Goal: Transaction & Acquisition: Subscribe to service/newsletter

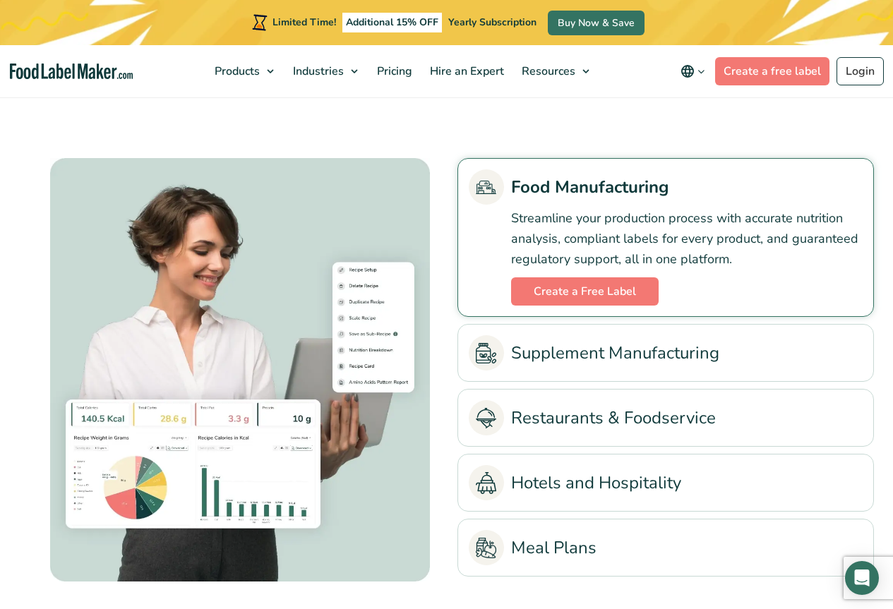
scroll to position [2895, 0]
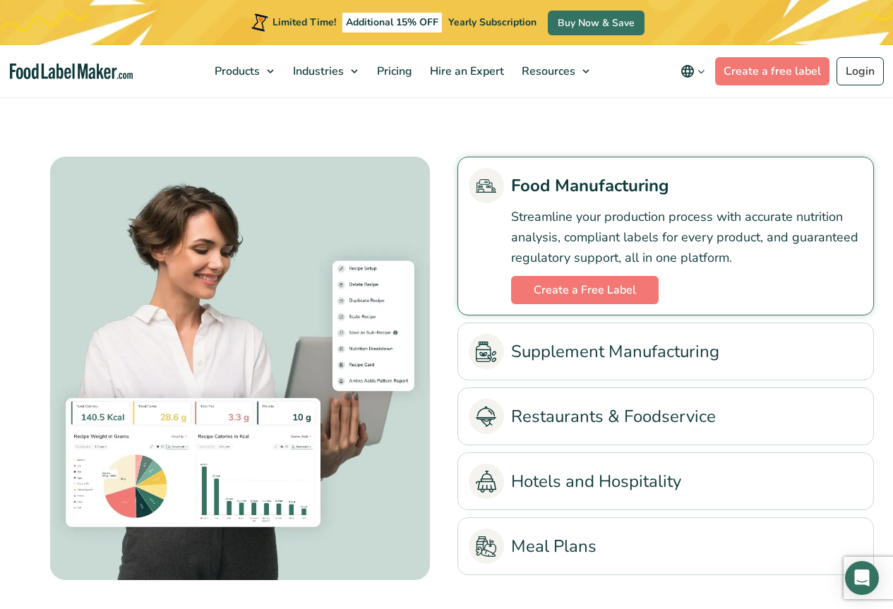
click at [629, 416] on link "Restaurants & Foodservice" at bounding box center [666, 416] width 394 height 35
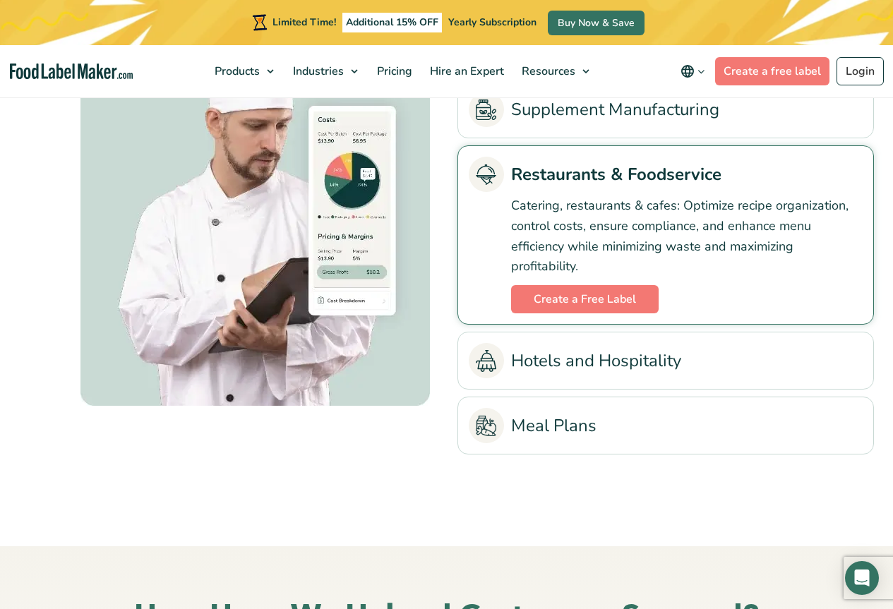
scroll to position [2966, 0]
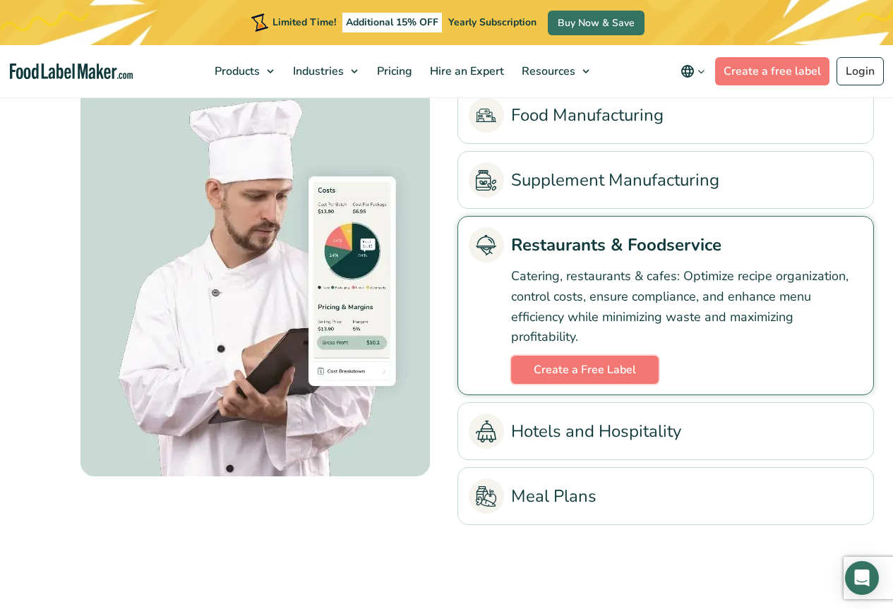
click at [567, 370] on link "Create a Free Label" at bounding box center [585, 370] width 148 height 28
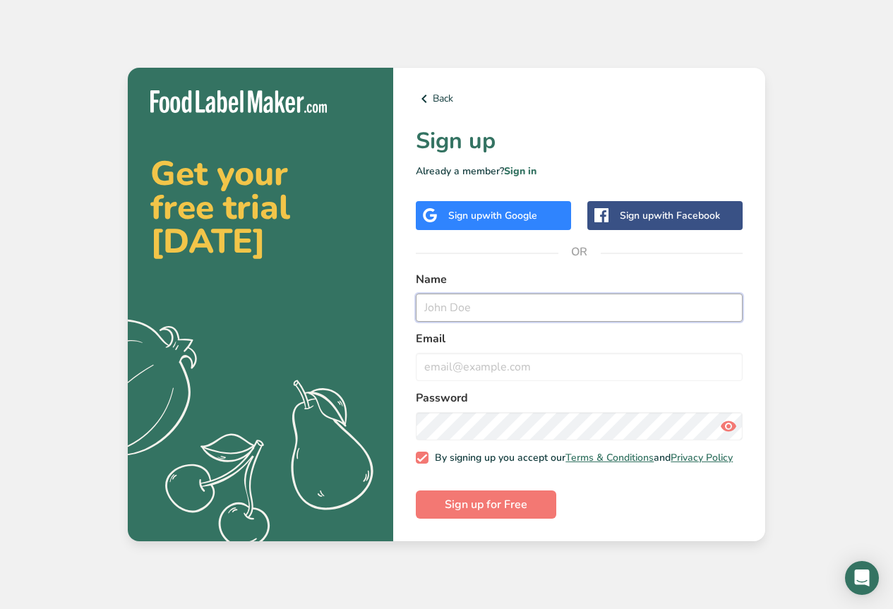
click at [475, 299] on input "text" at bounding box center [579, 308] width 327 height 28
click at [584, 294] on input "keri" at bounding box center [579, 308] width 327 height 28
type input "keri lewton"
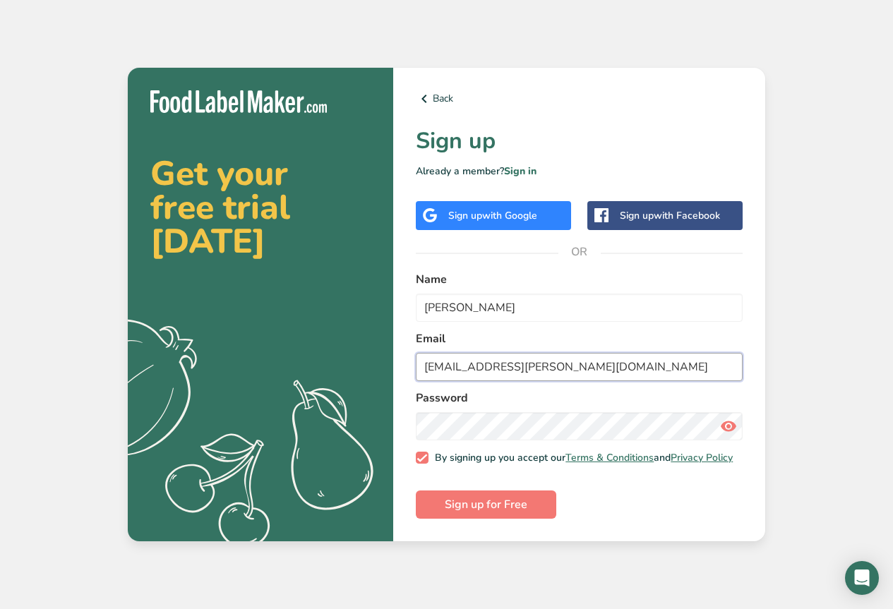
type input "keri.lewton@k12.sd.us"
click at [501, 513] on span "Sign up for Free" at bounding box center [486, 504] width 83 height 17
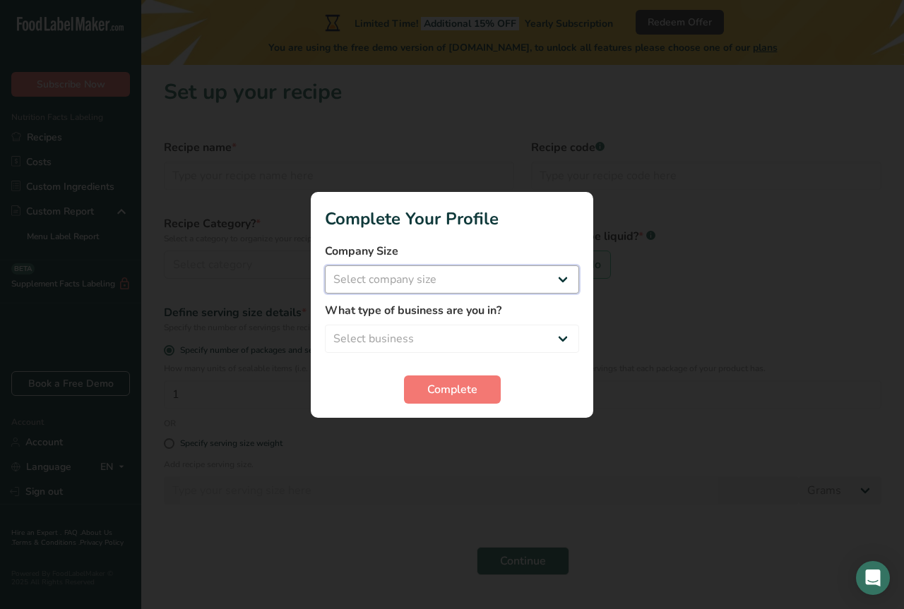
click at [450, 281] on select "Select company size Fewer than 10 Employees 10 to 50 Employees 51 to 500 Employ…" at bounding box center [452, 280] width 254 height 28
select select "3"
click at [325, 266] on select "Select company size Fewer than 10 Employees 10 to 50 Employees 51 to 500 Employ…" at bounding box center [452, 280] width 254 height 28
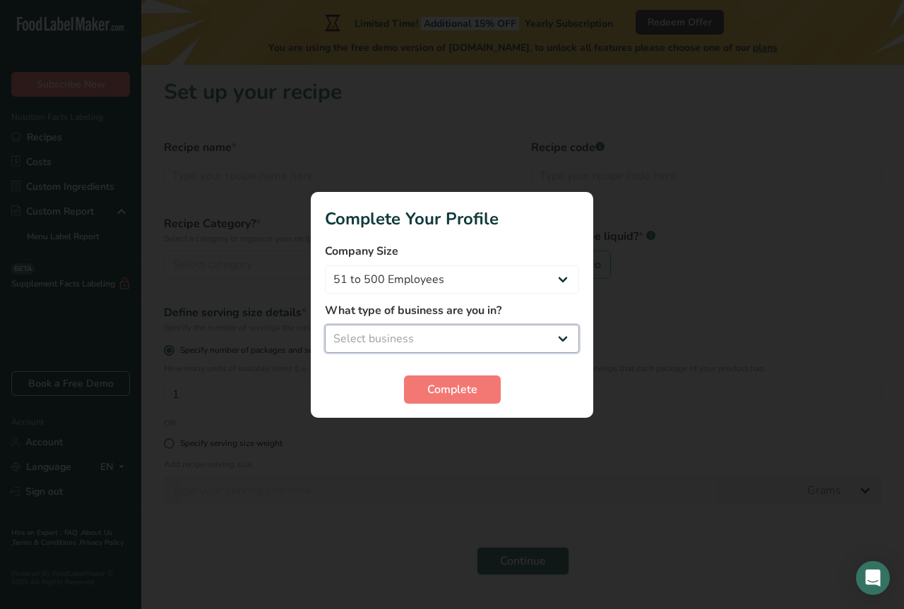
click at [494, 337] on select "Select business Packaged Food Manufacturer Restaurant & Cafe Bakery Meal Plans …" at bounding box center [452, 339] width 254 height 28
select select "8"
click at [325, 325] on select "Select business Packaged Food Manufacturer Restaurant & Cafe Bakery Meal Plans …" at bounding box center [452, 339] width 254 height 28
click at [460, 386] on span "Complete" at bounding box center [452, 389] width 50 height 17
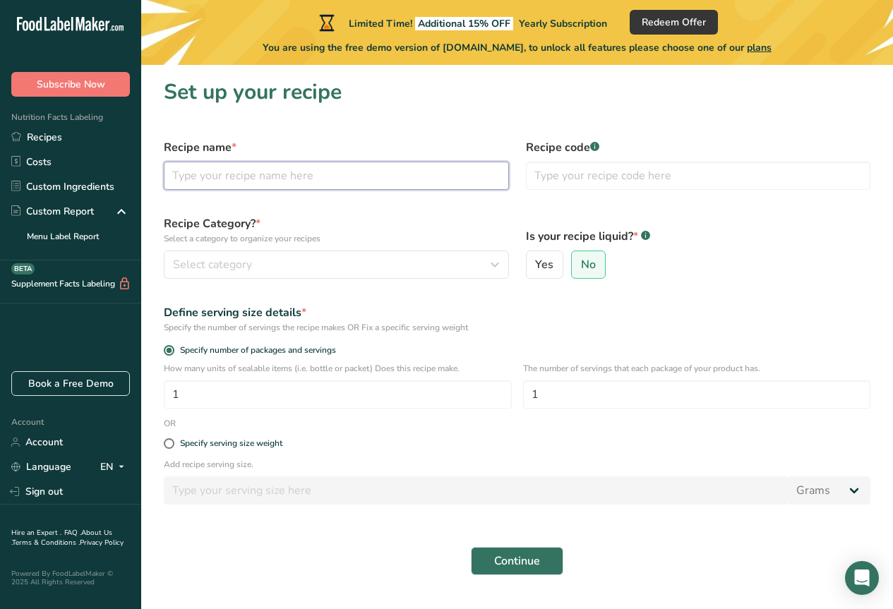
click at [381, 176] on input "text" at bounding box center [336, 176] width 345 height 28
type input "c"
type input "tater tot hotdish"
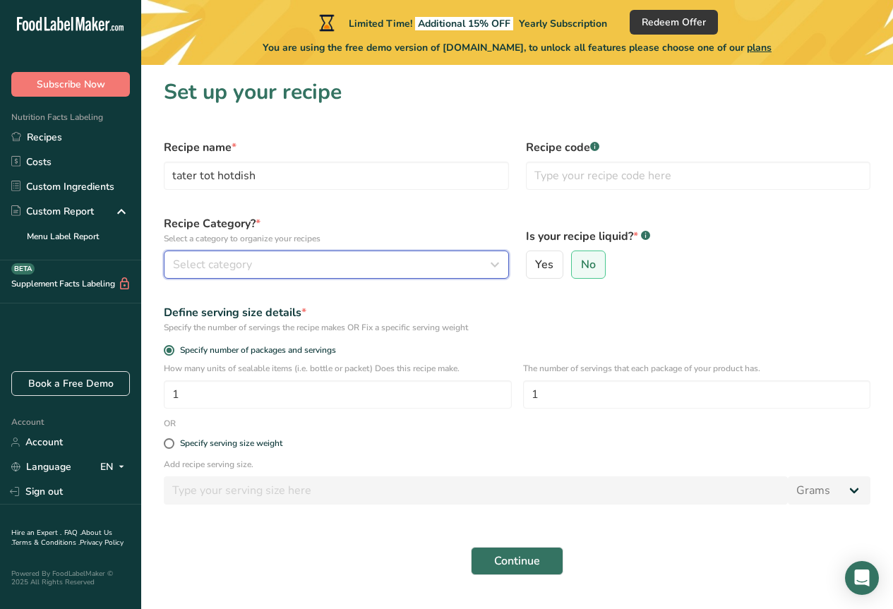
click at [241, 261] on span "Select category" at bounding box center [212, 264] width 79 height 17
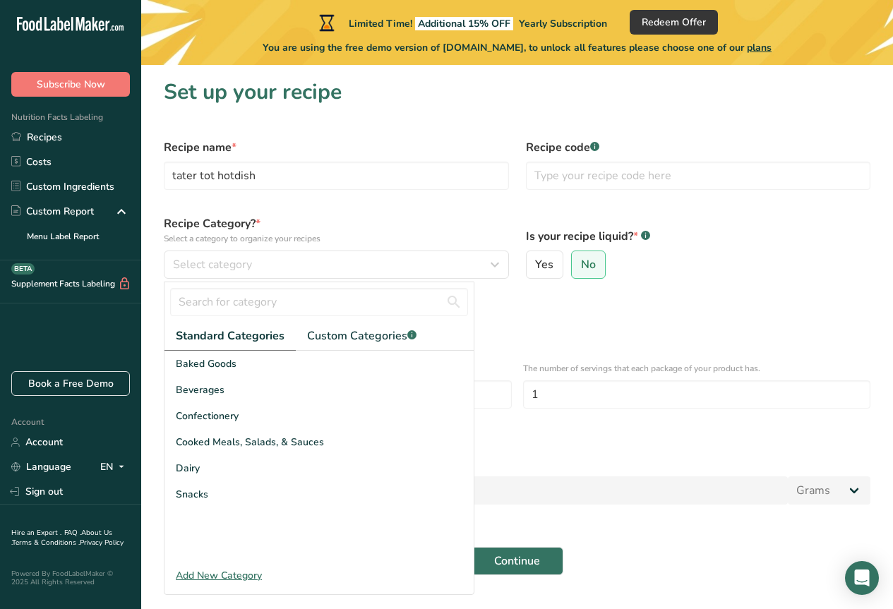
click at [278, 446] on span "Cooked Meals, Salads, & Sauces" at bounding box center [250, 442] width 148 height 15
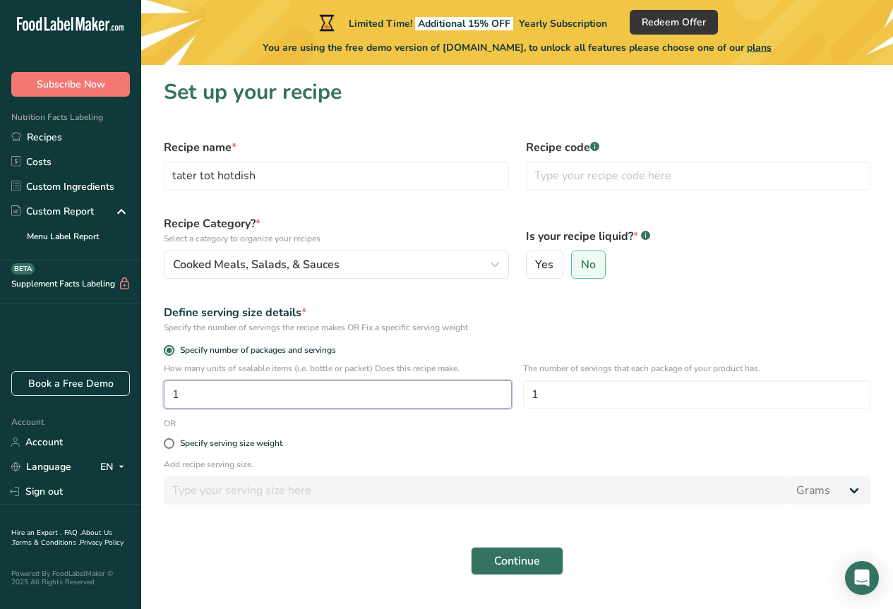
click at [186, 395] on input "1" at bounding box center [338, 395] width 348 height 28
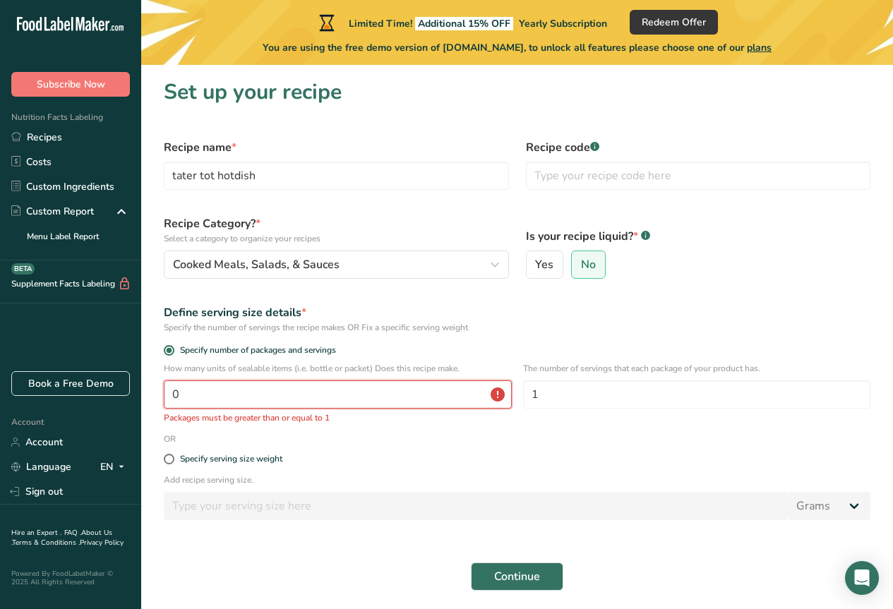
click at [297, 395] on input "0" at bounding box center [338, 395] width 348 height 28
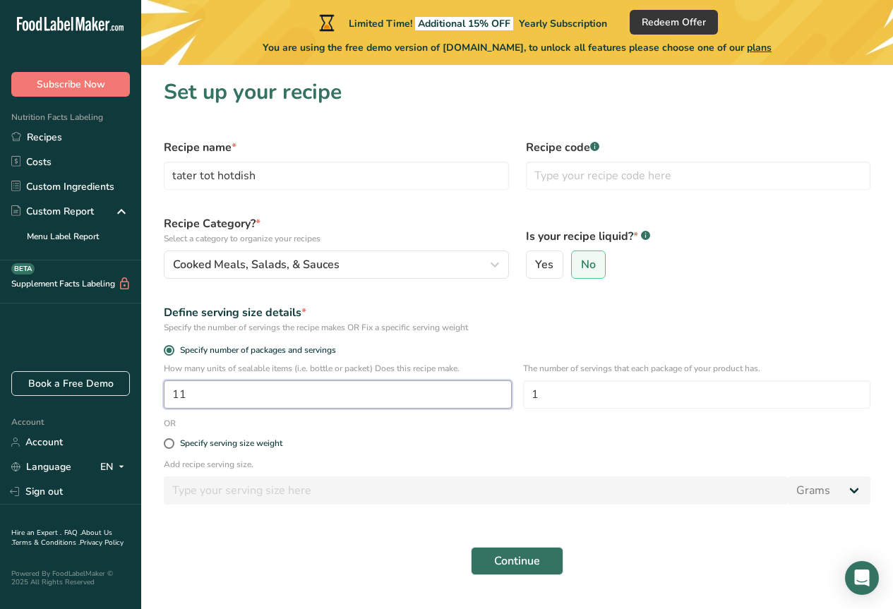
type input "11"
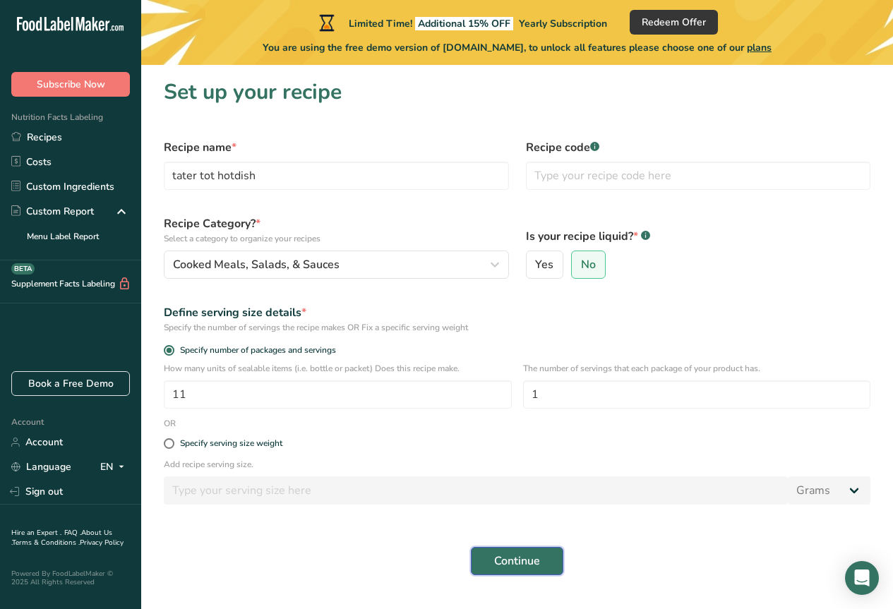
click at [540, 555] on span "Continue" at bounding box center [517, 561] width 46 height 17
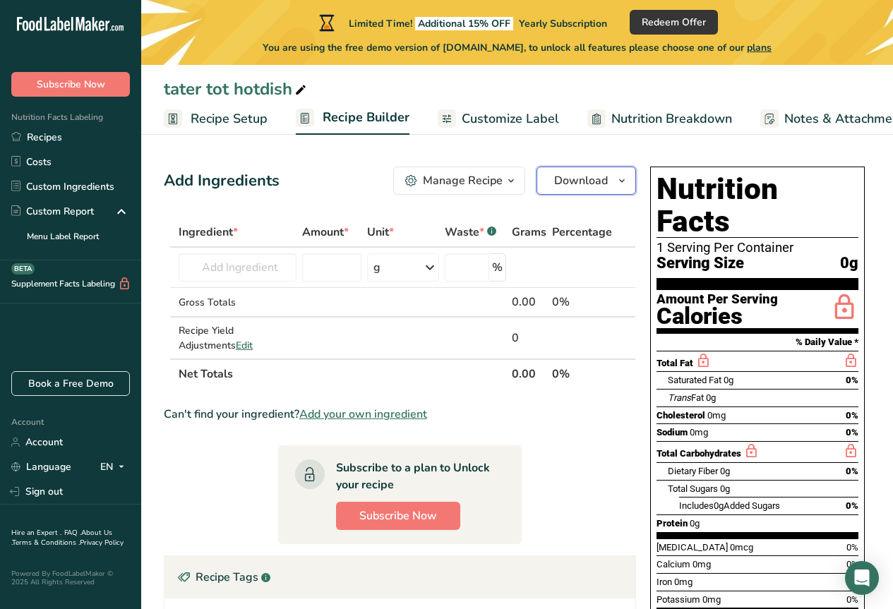
click at [621, 183] on icon "button" at bounding box center [621, 181] width 11 height 18
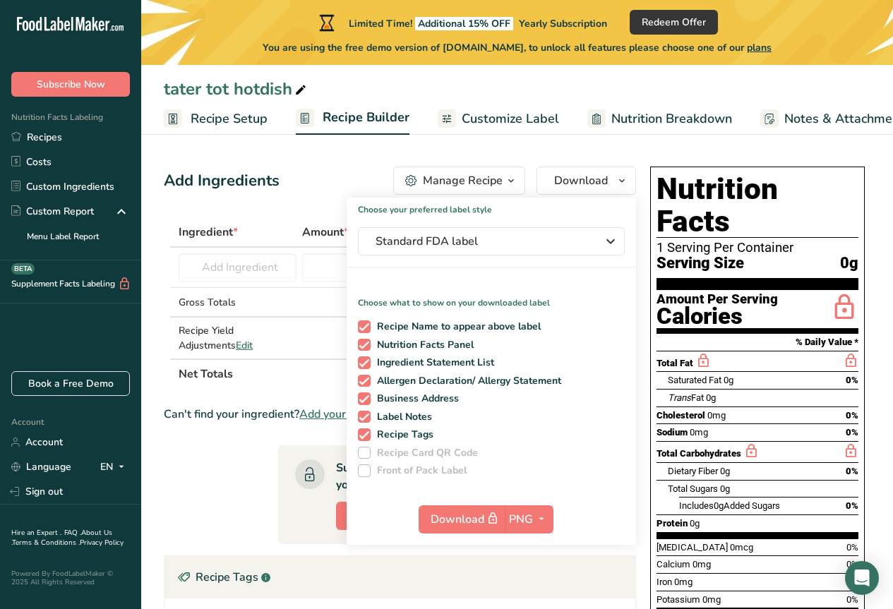
click at [494, 155] on section "Add Ingredients Manage Recipe Delete Recipe Duplicate Recipe Scale Recipe Save …" at bounding box center [517, 518] width 752 height 761
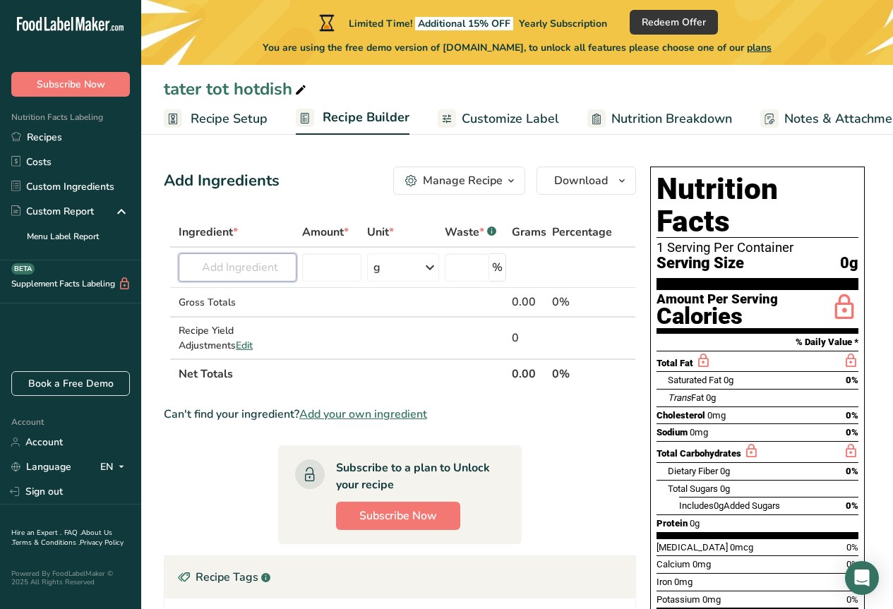
click at [261, 273] on input "text" at bounding box center [238, 268] width 118 height 28
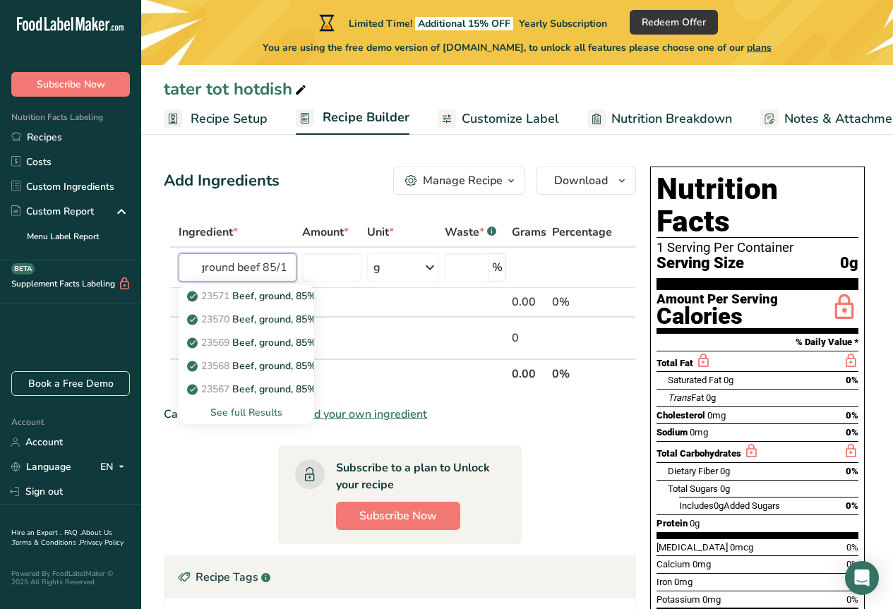
scroll to position [0, 11]
type input "ground beef 85/15"
click at [349, 263] on input "number" at bounding box center [332, 268] width 60 height 28
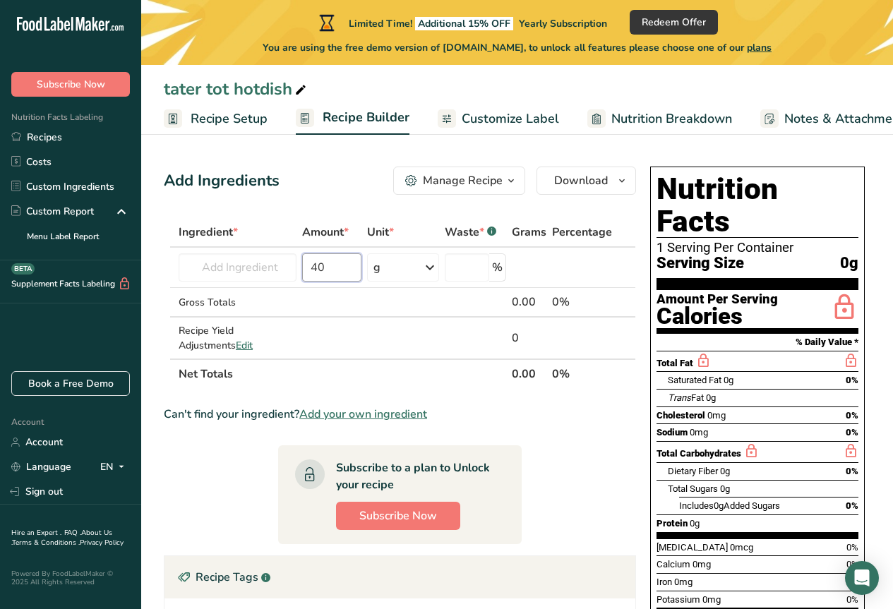
type input "40"
click at [381, 262] on div "g" at bounding box center [403, 268] width 72 height 28
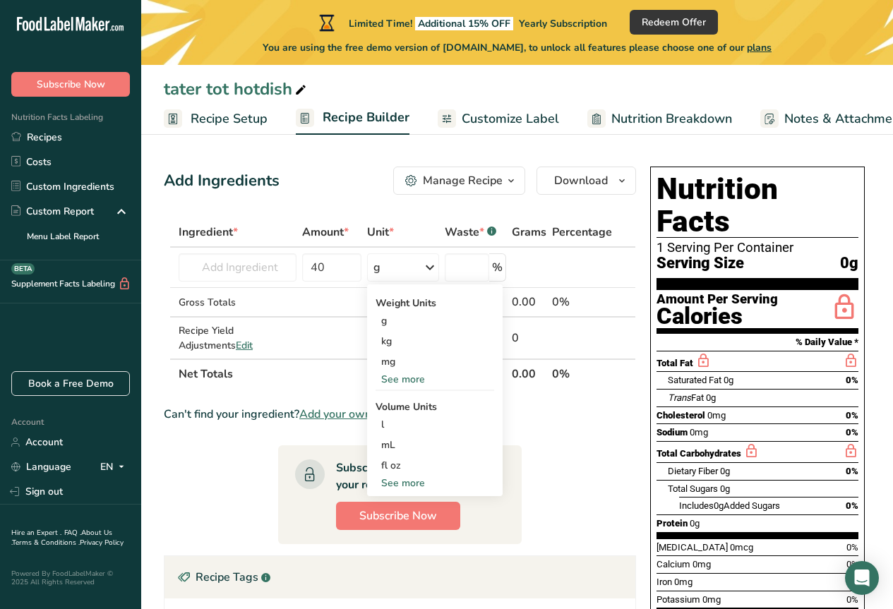
click at [421, 380] on div "See more" at bounding box center [435, 379] width 119 height 15
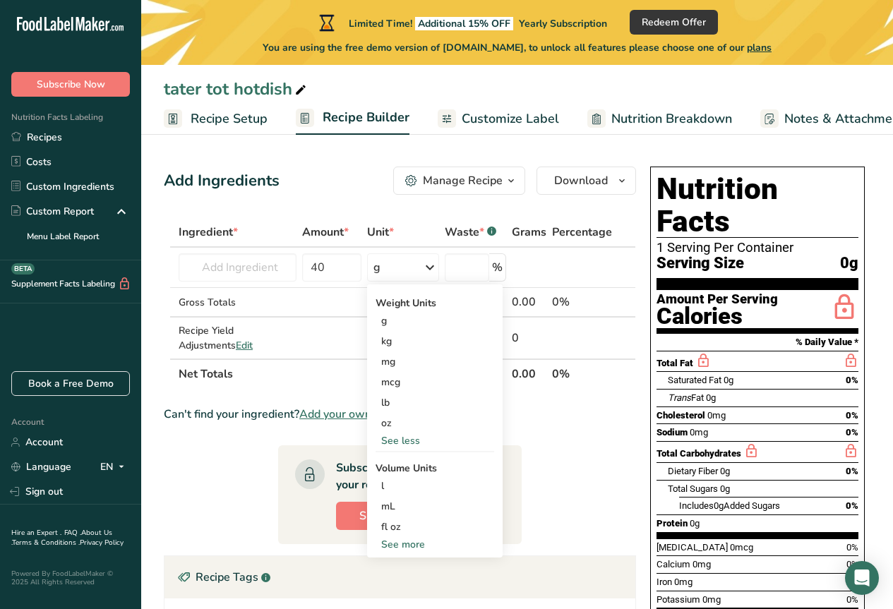
click at [402, 403] on div "lb" at bounding box center [435, 403] width 119 height 20
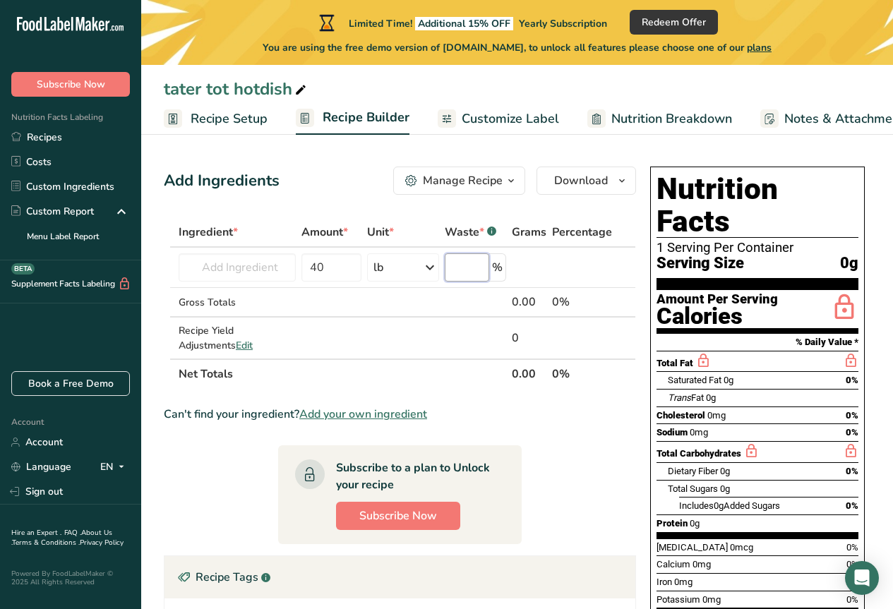
click at [471, 261] on input "number" at bounding box center [467, 268] width 44 height 28
type input "3"
click at [596, 279] on td at bounding box center [582, 268] width 66 height 40
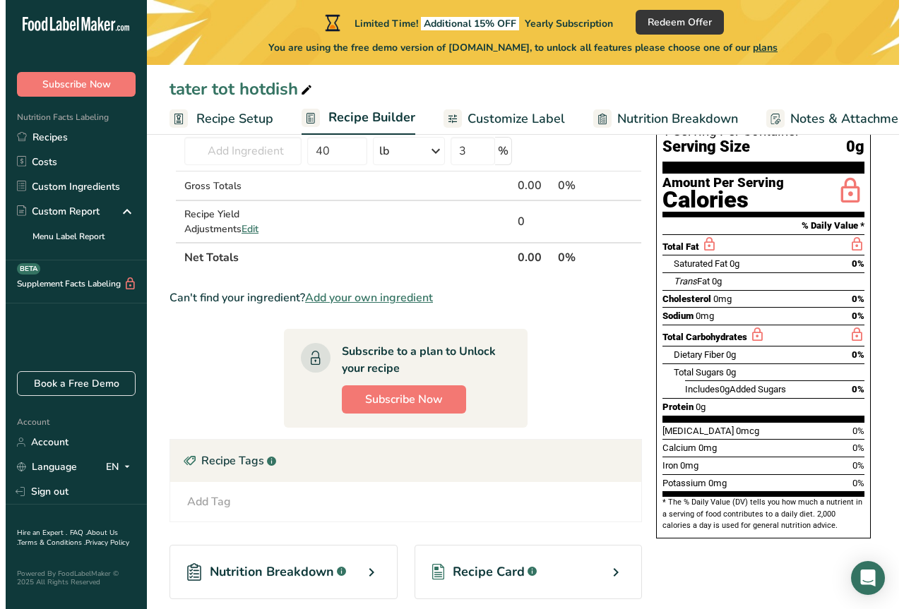
scroll to position [141, 0]
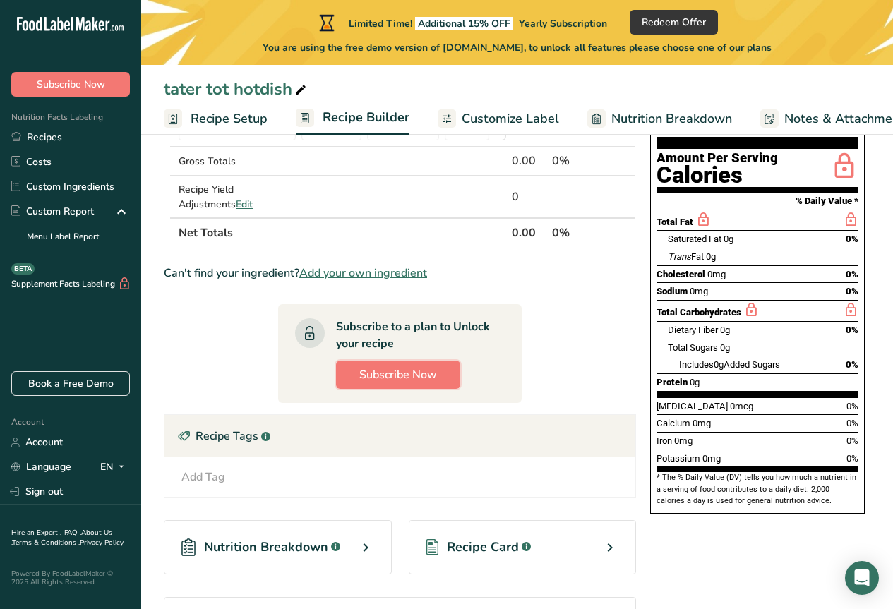
click at [407, 362] on button "Subscribe Now" at bounding box center [398, 375] width 124 height 28
